Goal: Register for event/course

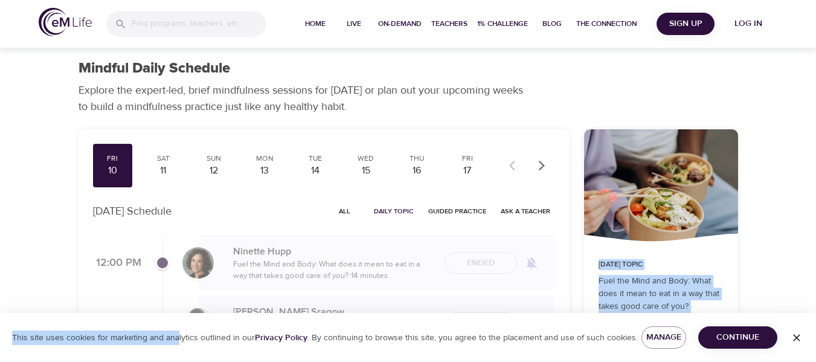
scroll to position [46, 0]
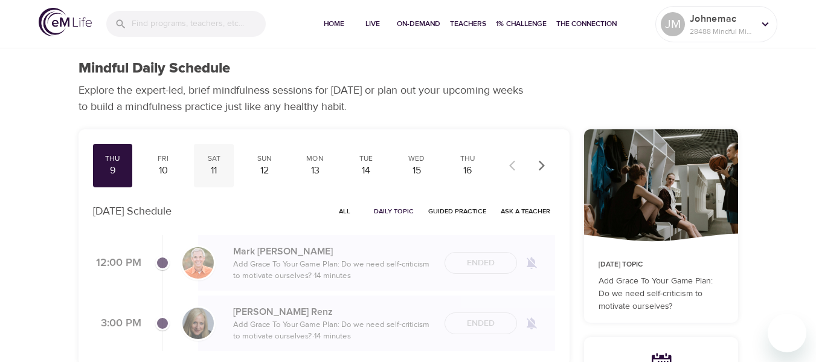
click at [217, 164] on div "11" at bounding box center [214, 171] width 30 height 14
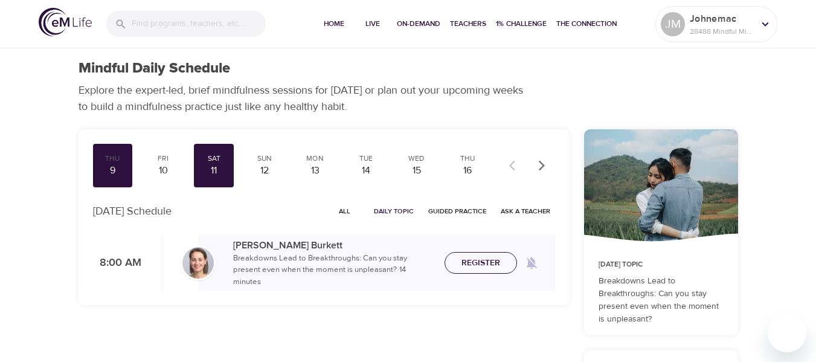
click at [461, 264] on span "Register" at bounding box center [480, 263] width 53 height 15
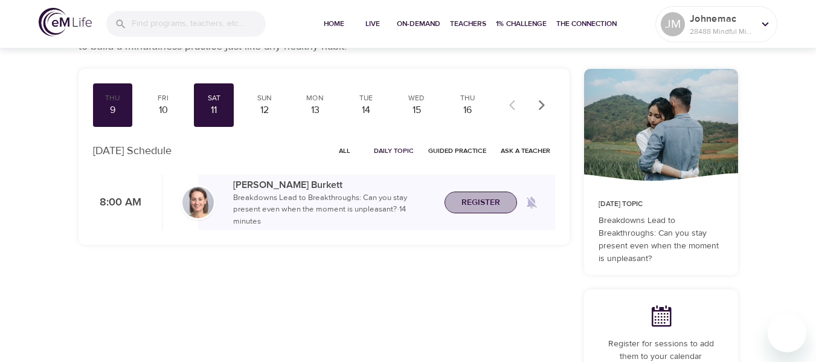
click at [495, 200] on span "Register" at bounding box center [480, 202] width 39 height 15
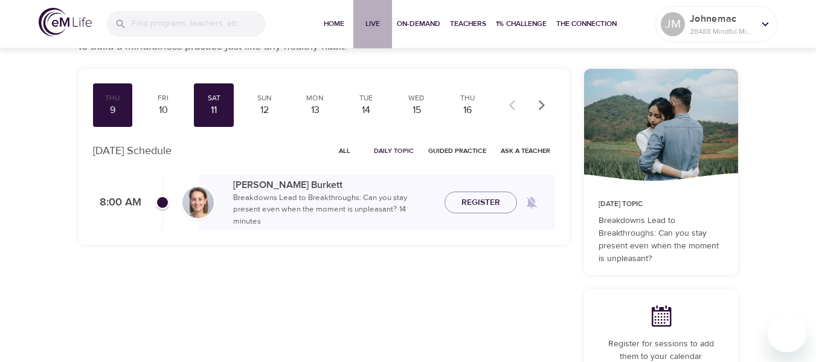
click at [371, 24] on span "Live" at bounding box center [372, 24] width 29 height 13
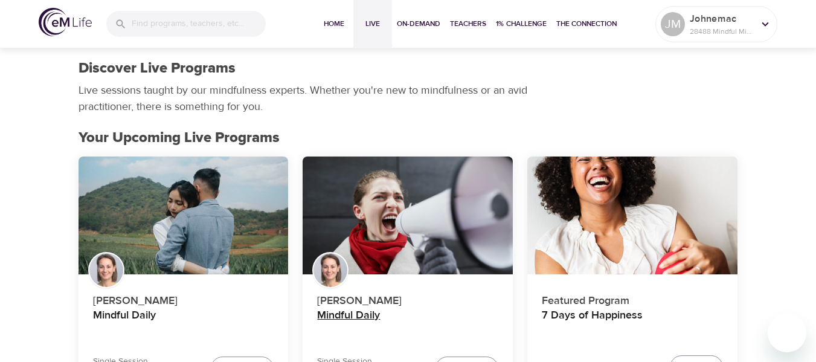
scroll to position [121, 0]
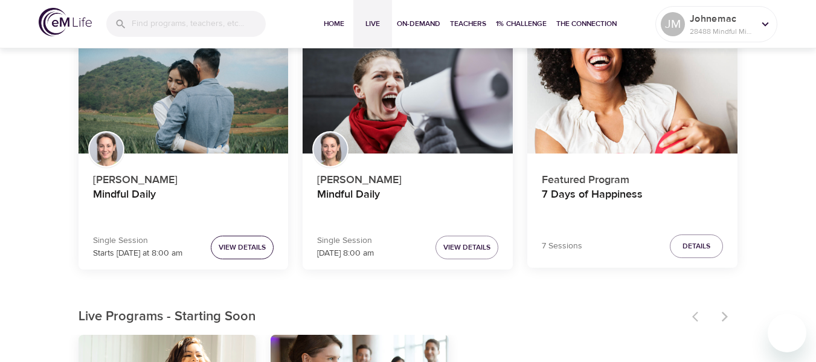
click at [252, 254] on button "View Details" at bounding box center [242, 248] width 63 height 24
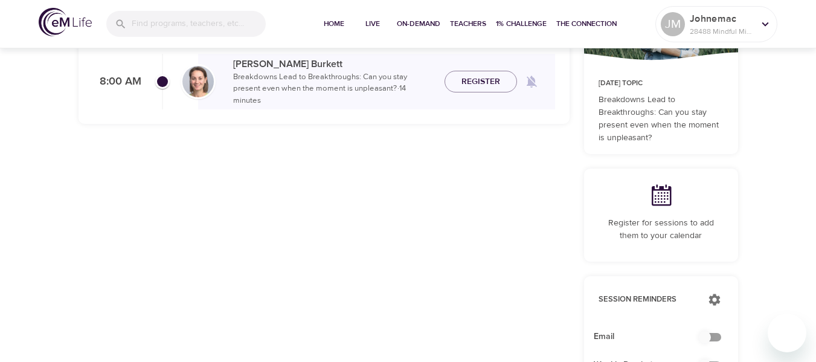
scroll to position [121, 0]
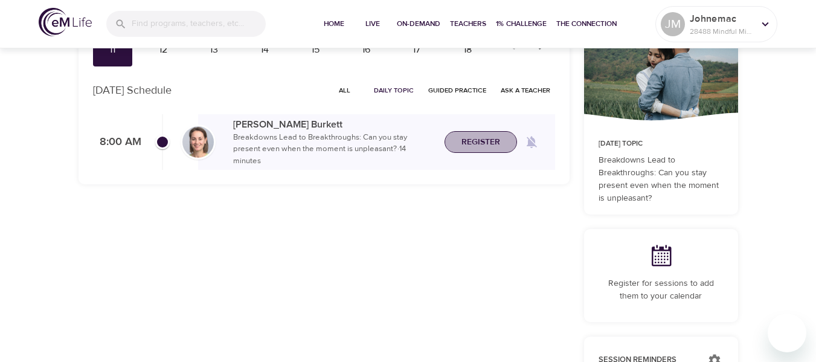
click at [502, 146] on span "Register" at bounding box center [480, 142] width 53 height 15
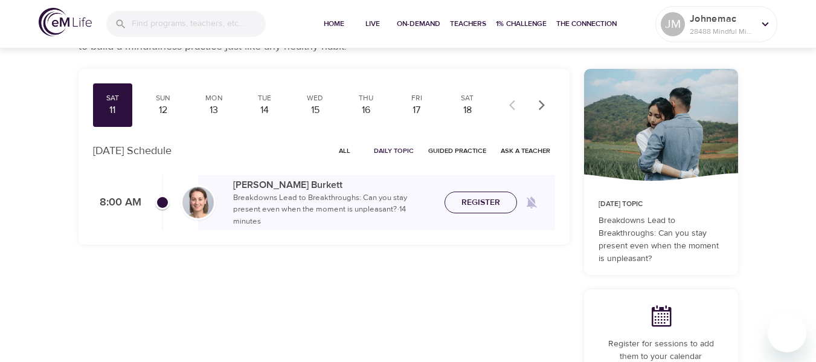
click at [469, 199] on span "Register" at bounding box center [480, 202] width 39 height 15
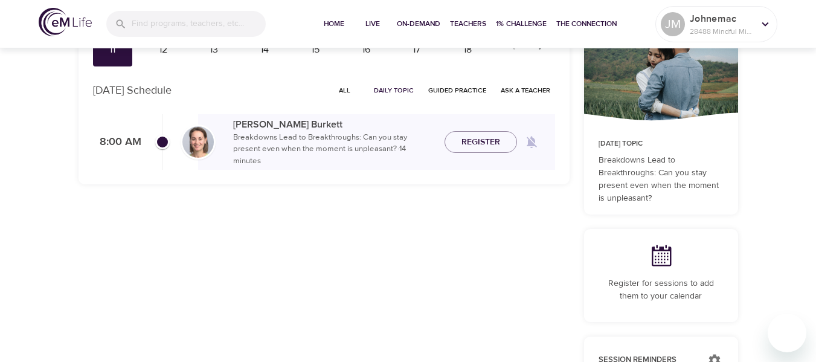
scroll to position [0, 0]
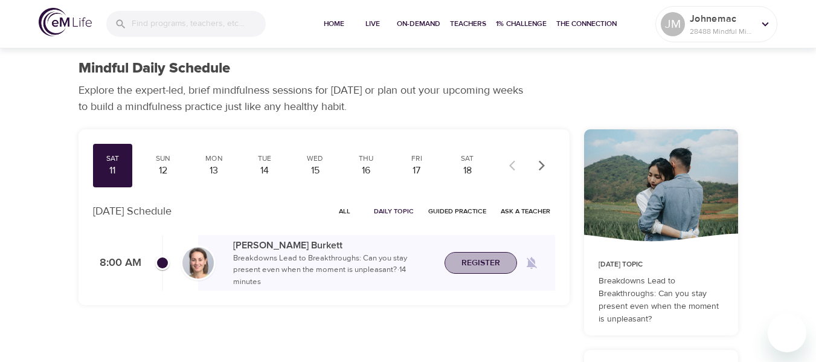
click at [483, 264] on span "Register" at bounding box center [480, 263] width 39 height 15
click at [373, 26] on span "Live" at bounding box center [372, 24] width 29 height 13
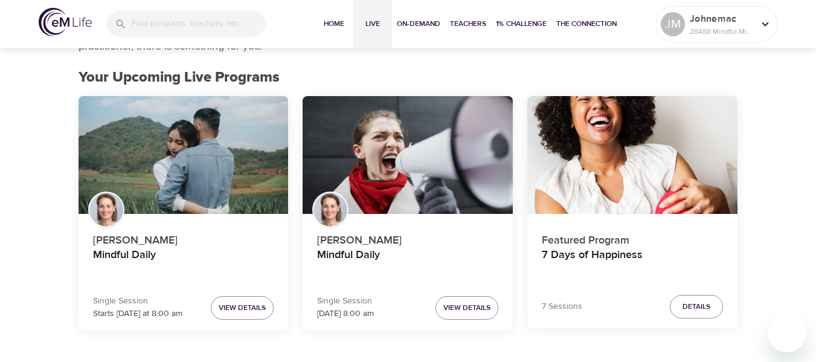
scroll to position [121, 0]
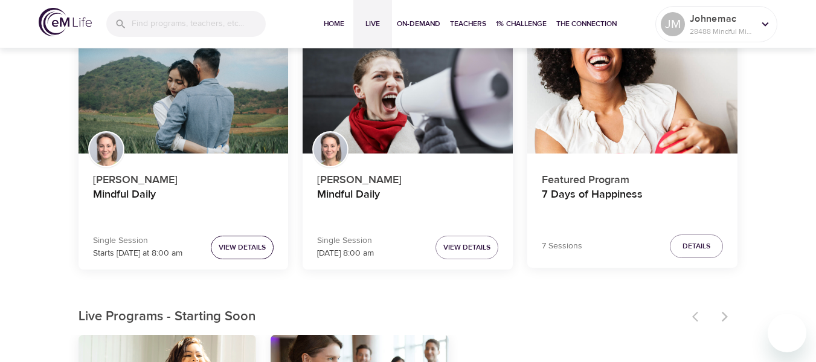
click at [248, 248] on span "View Details" at bounding box center [242, 247] width 47 height 13
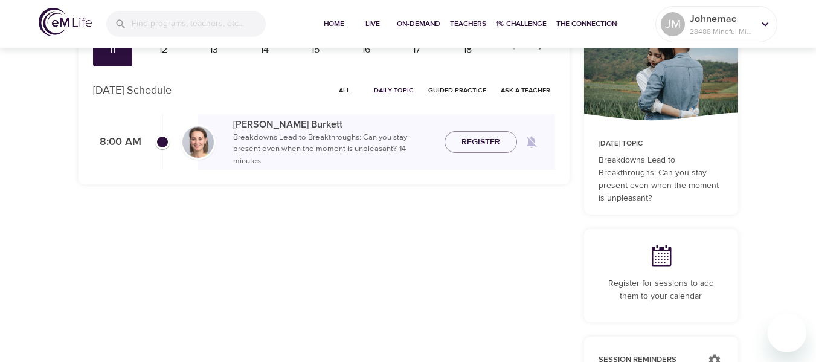
scroll to position [60, 0]
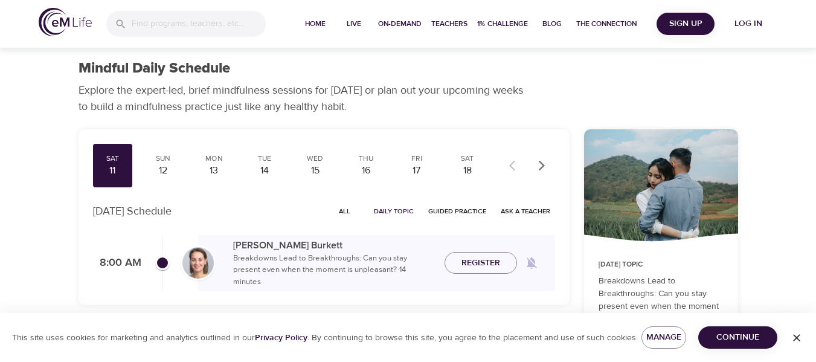
scroll to position [60, 0]
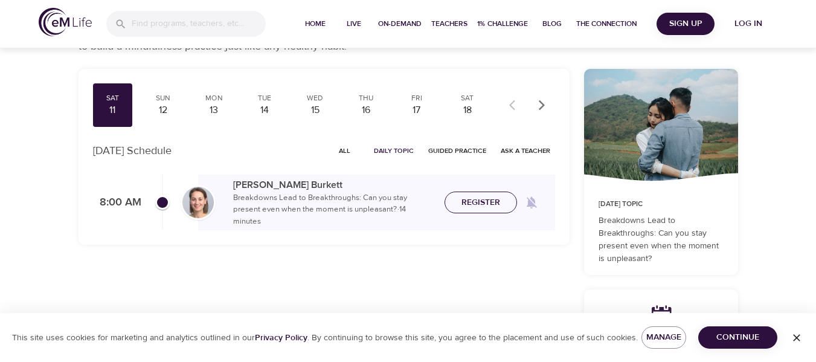
click at [459, 201] on span "Register" at bounding box center [480, 202] width 53 height 15
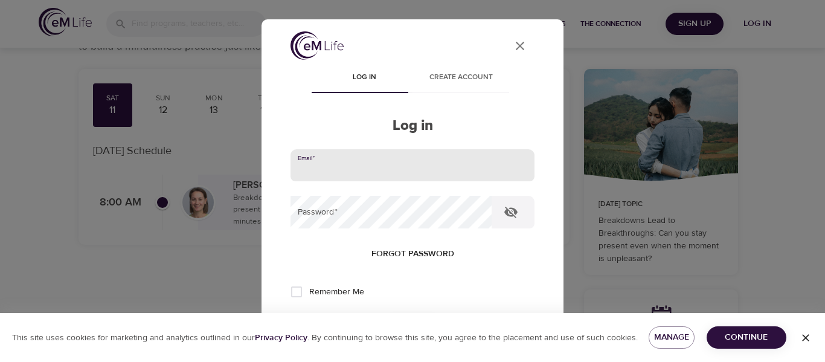
click at [364, 170] on input "email" at bounding box center [413, 165] width 244 height 33
type input "johnemac@cox.net"
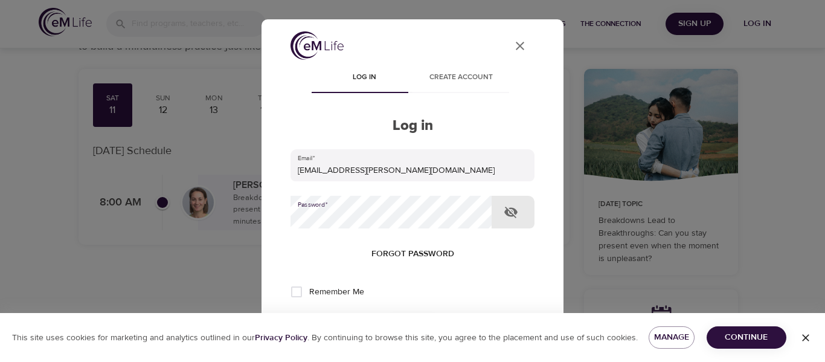
click at [383, 319] on button "Log in" at bounding box center [412, 331] width 59 height 25
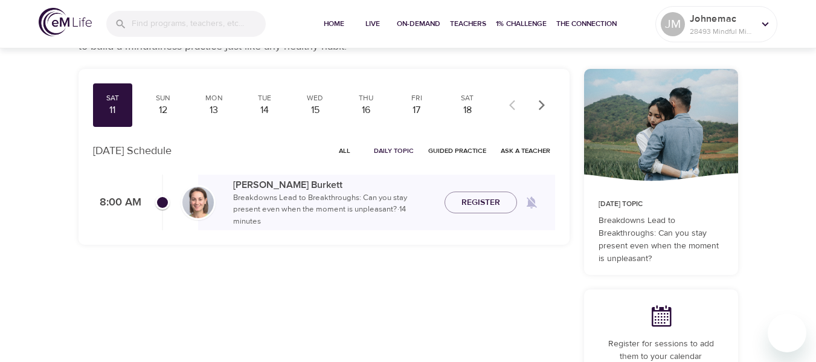
checkbox input "true"
click at [472, 204] on span "Register" at bounding box center [480, 202] width 39 height 15
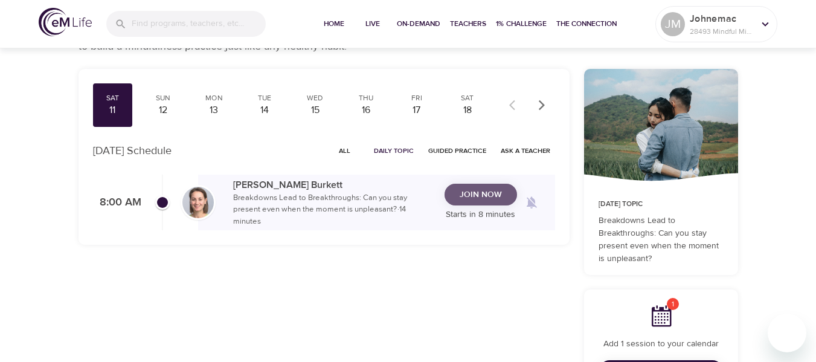
click at [471, 188] on span "Join Now" at bounding box center [481, 194] width 42 height 15
